Goal: Task Accomplishment & Management: Manage account settings

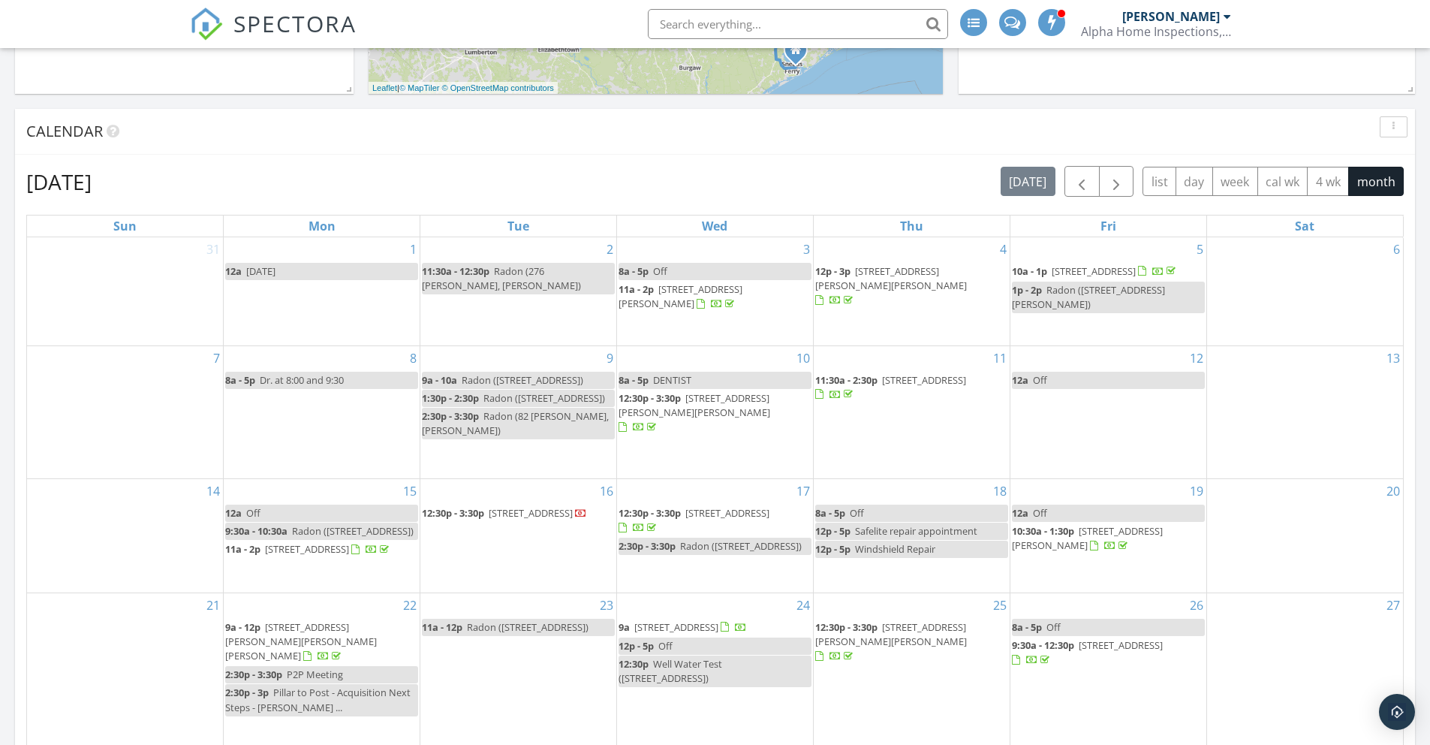
scroll to position [963, 0]
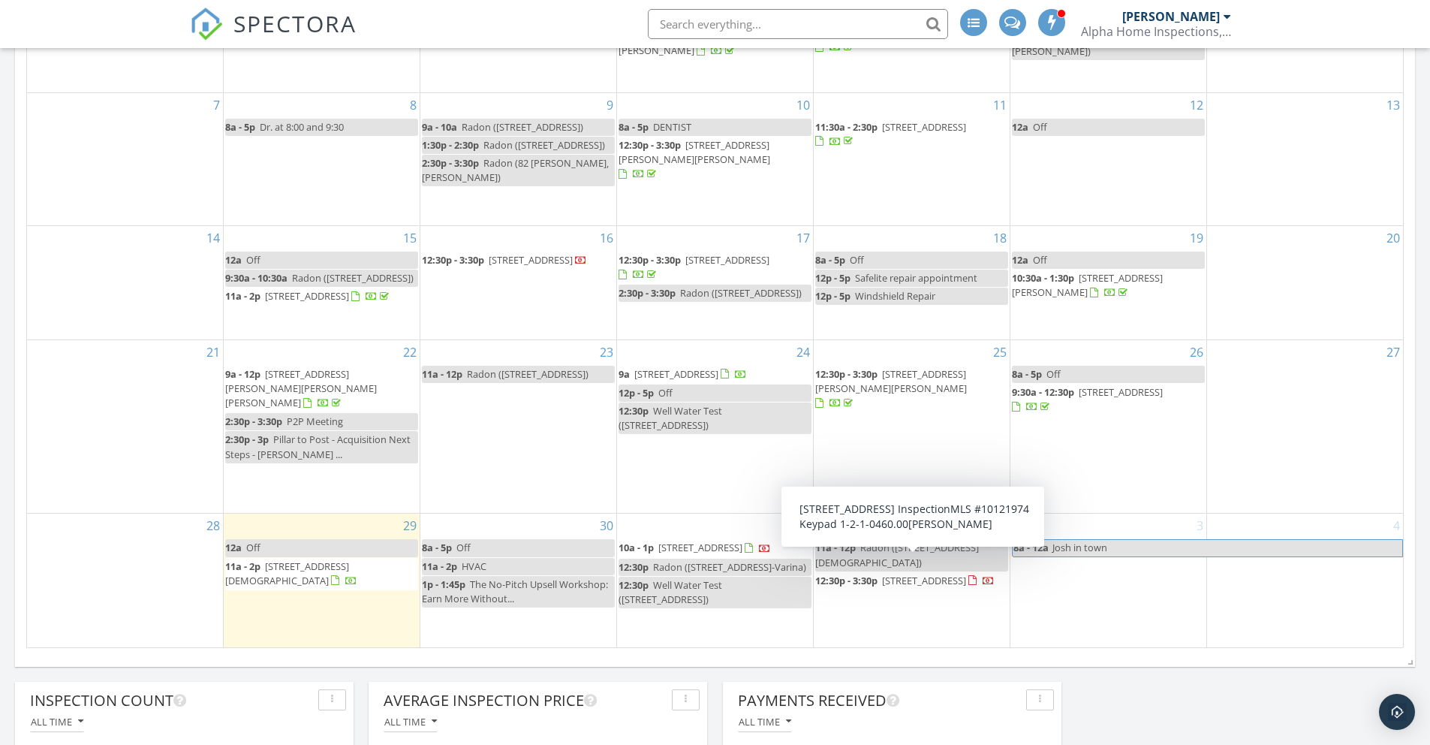
click at [916, 574] on span "40 Twin Birch Dr, Angier 27501" at bounding box center [924, 581] width 84 height 14
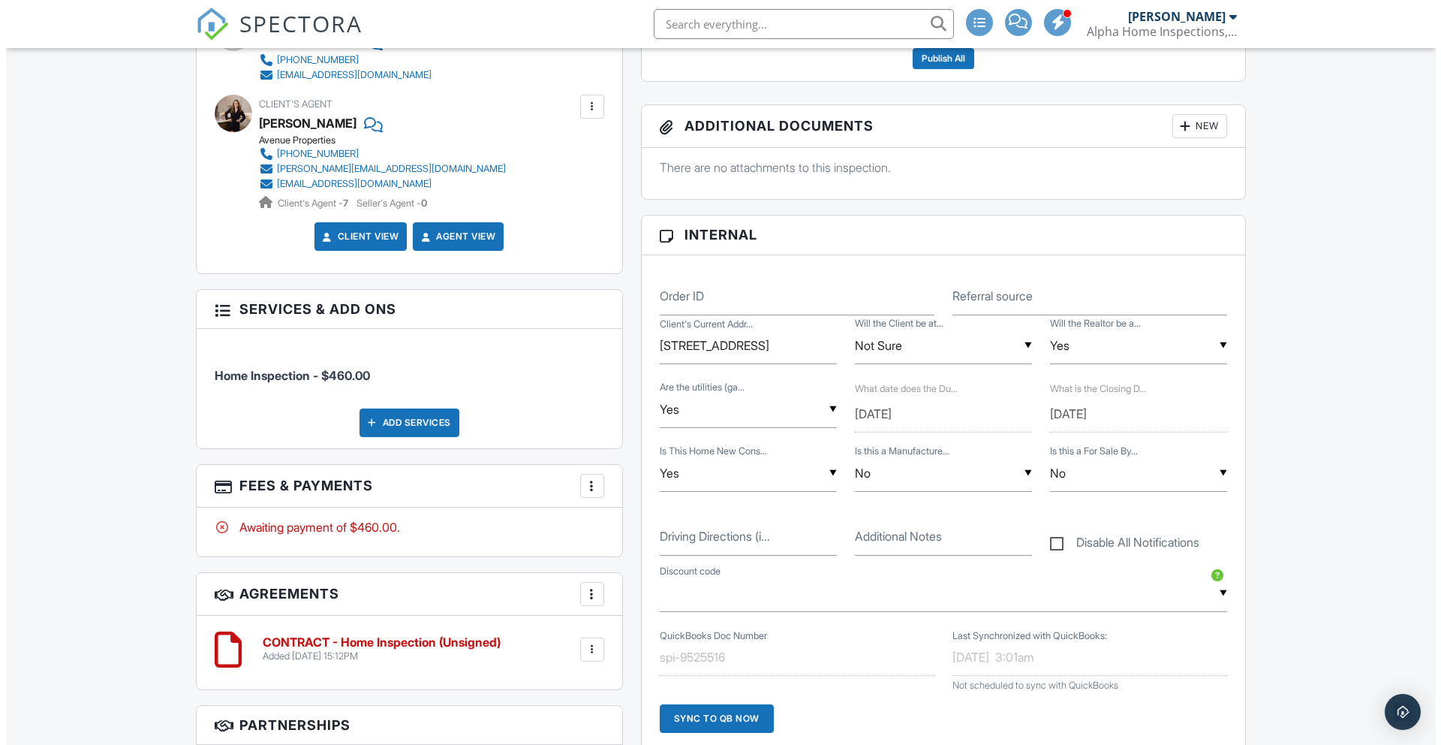
scroll to position [610, 0]
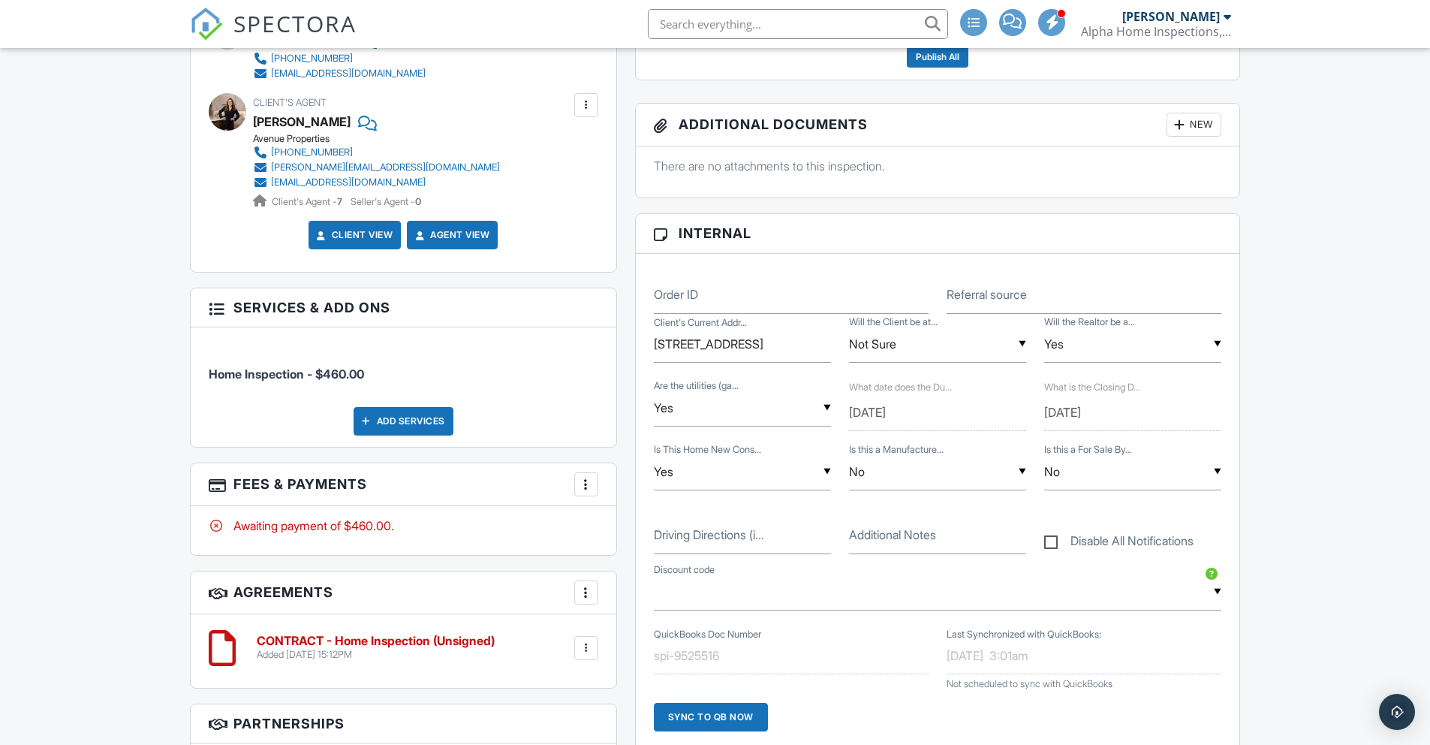
click at [592, 487] on div at bounding box center [586, 484] width 15 height 15
click at [427, 416] on div "Add Services" at bounding box center [404, 421] width 100 height 29
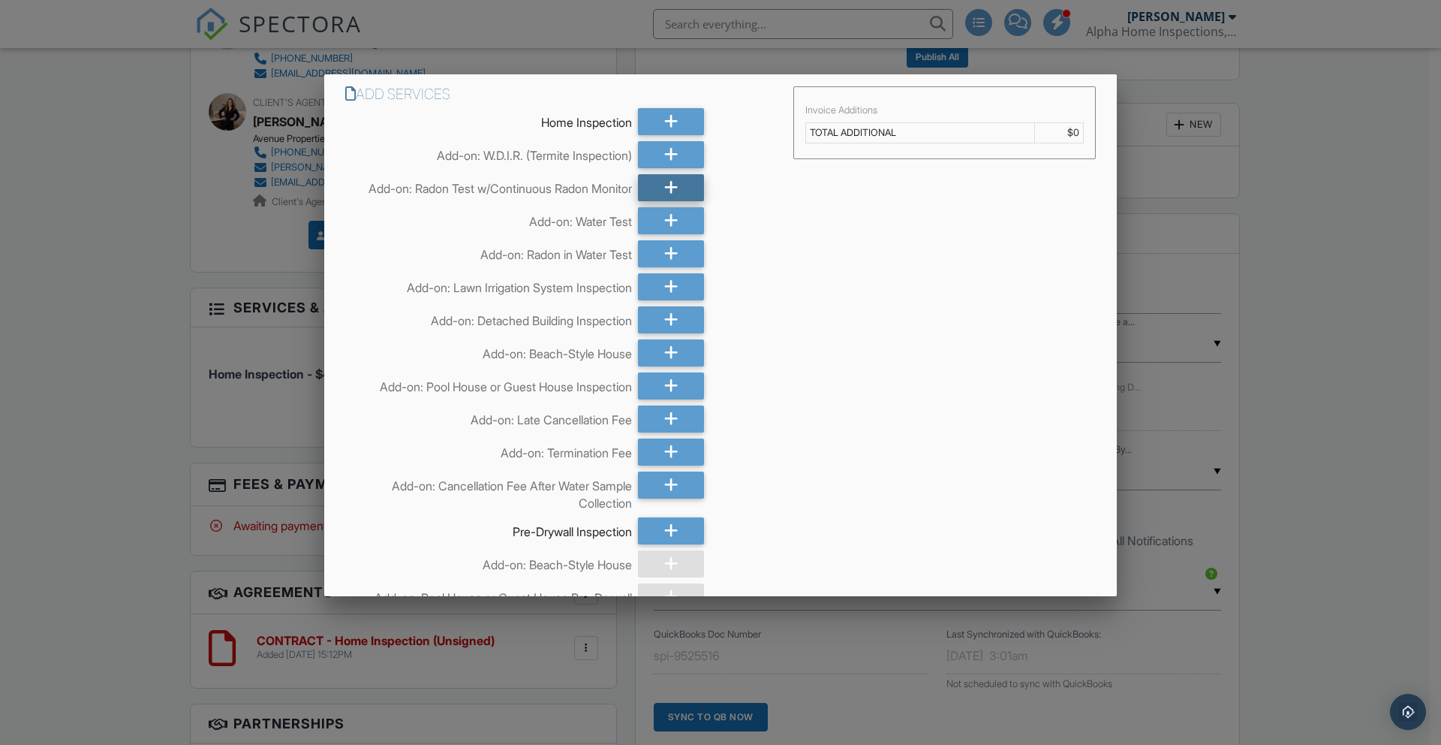
click at [647, 195] on div at bounding box center [671, 187] width 66 height 27
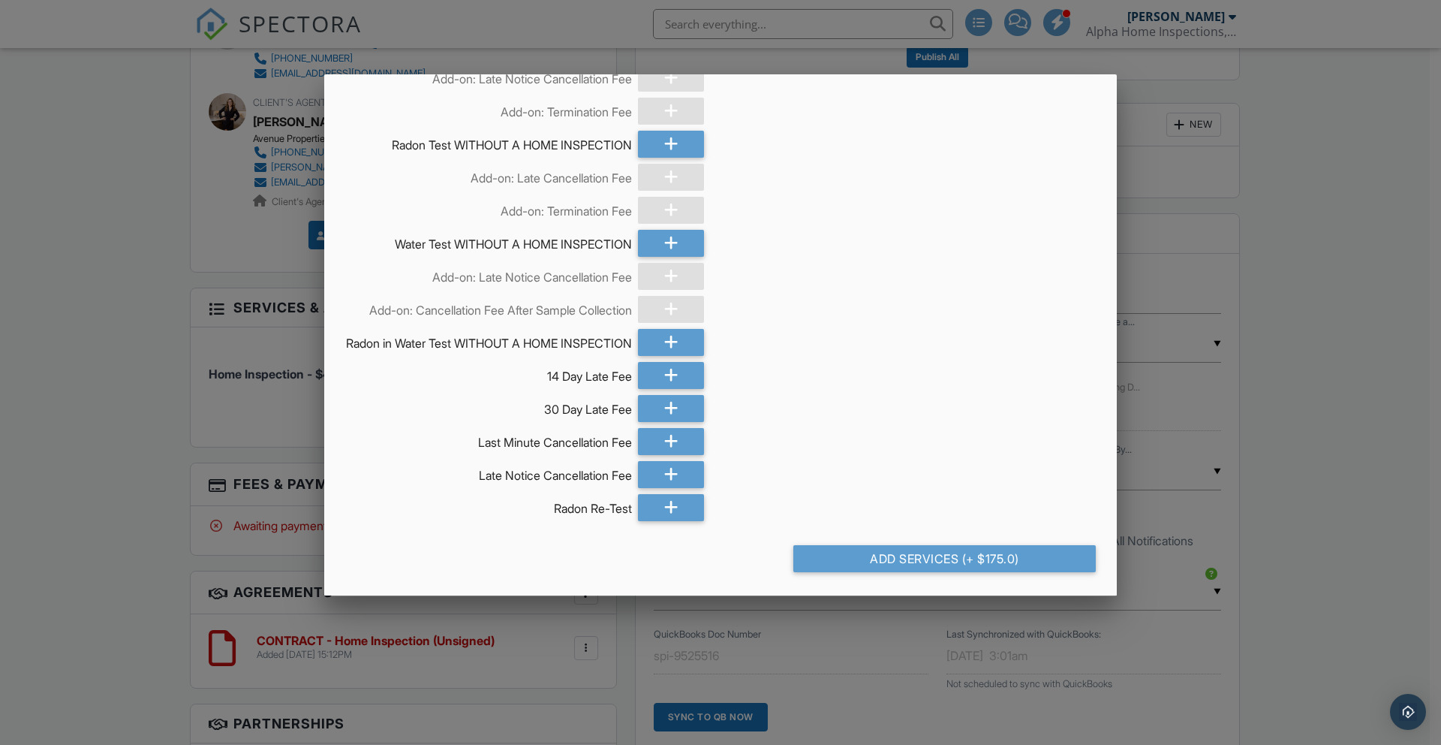
scroll to position [853, 0]
click at [915, 565] on div "Add Services (+ $175.0)" at bounding box center [945, 558] width 303 height 27
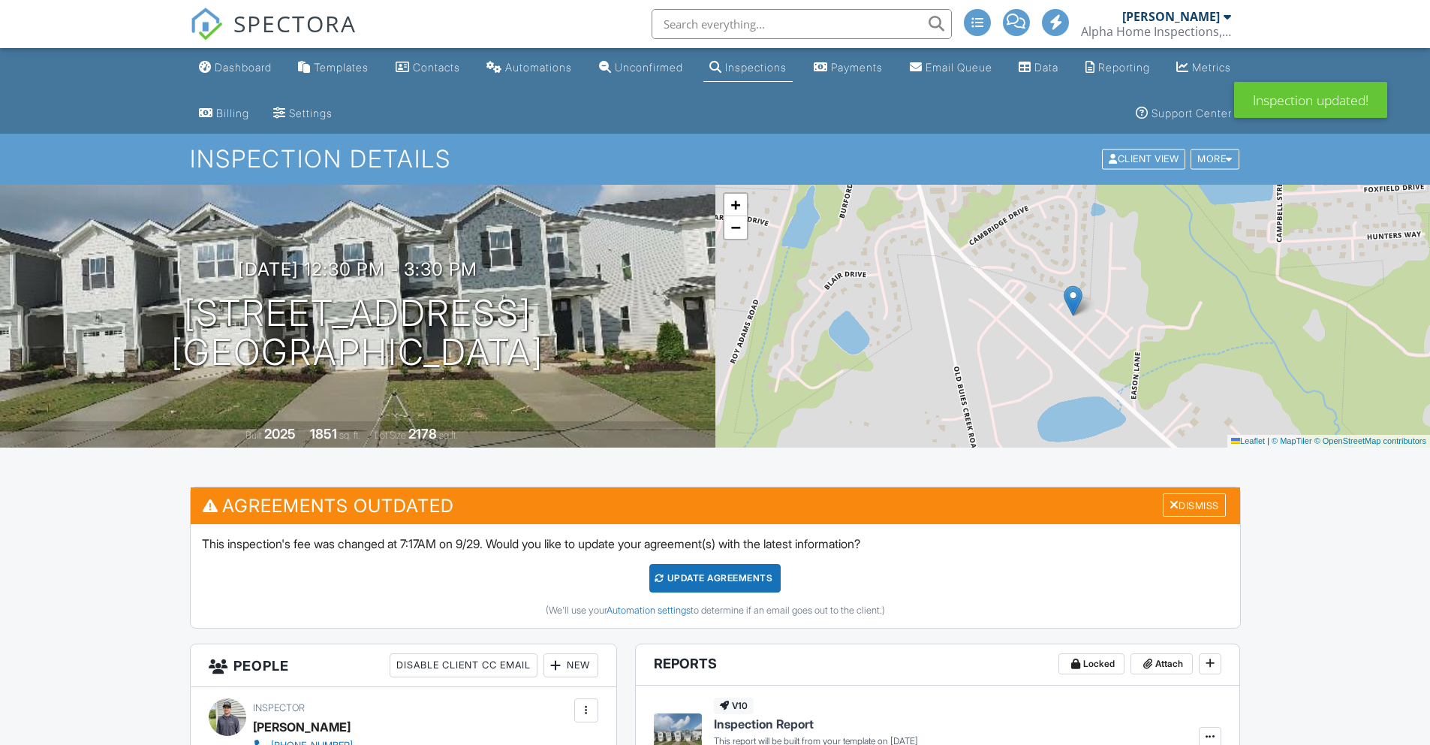
click at [722, 582] on div "Update Agreements" at bounding box center [714, 578] width 131 height 29
